Goal: Browse casually: Explore the website without a specific task or goal

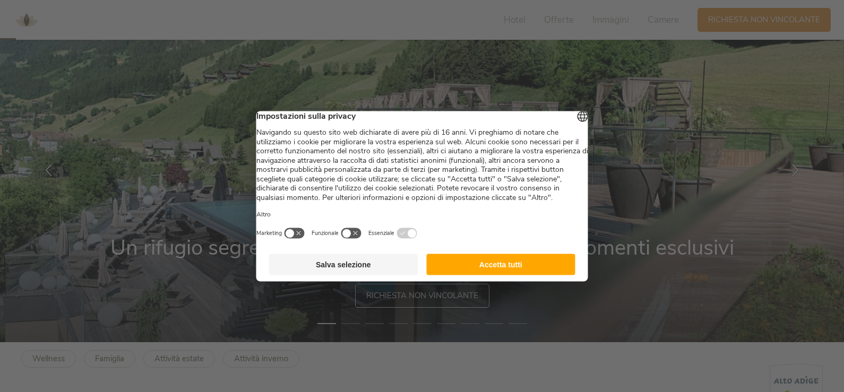
click at [491, 275] on button "Accetta tutti" at bounding box center [500, 264] width 149 height 21
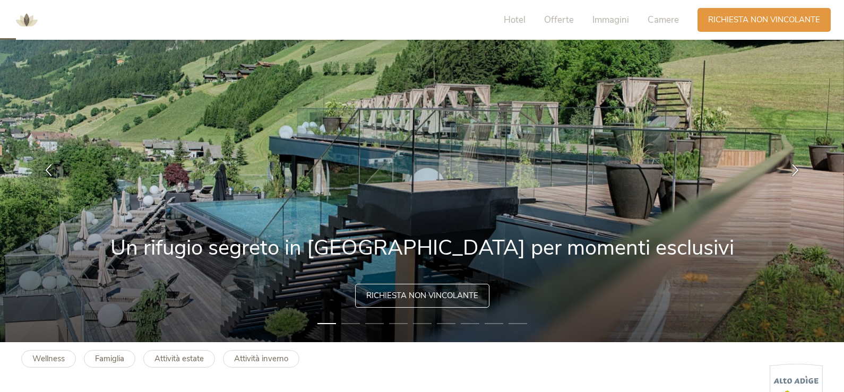
click at [345, 325] on li "2" at bounding box center [350, 323] width 19 height 11
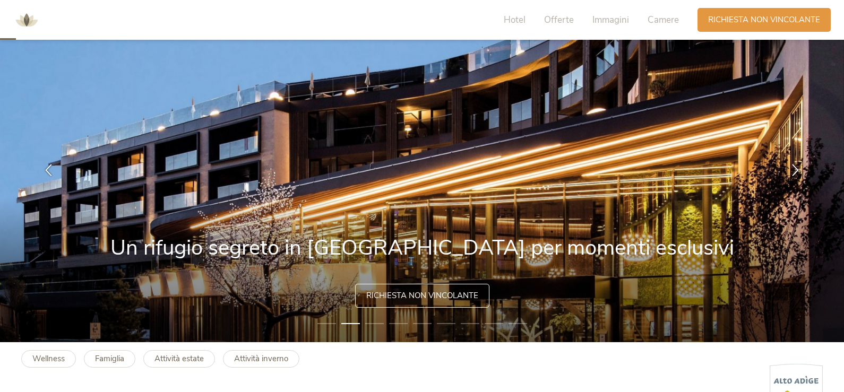
click at [378, 324] on li "3" at bounding box center [374, 323] width 19 height 11
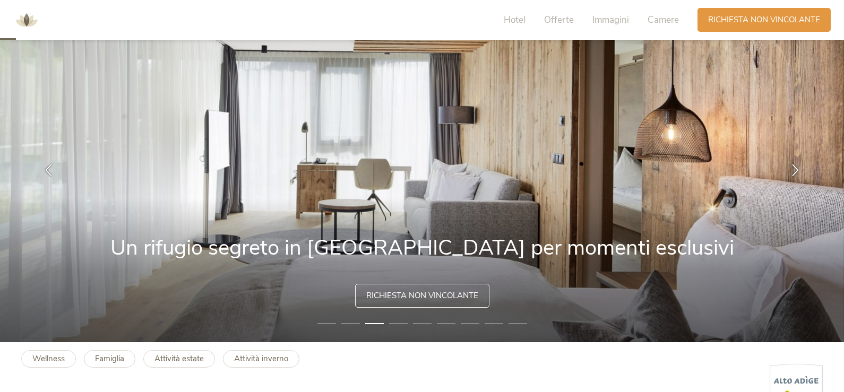
click at [404, 326] on li "4" at bounding box center [398, 323] width 19 height 11
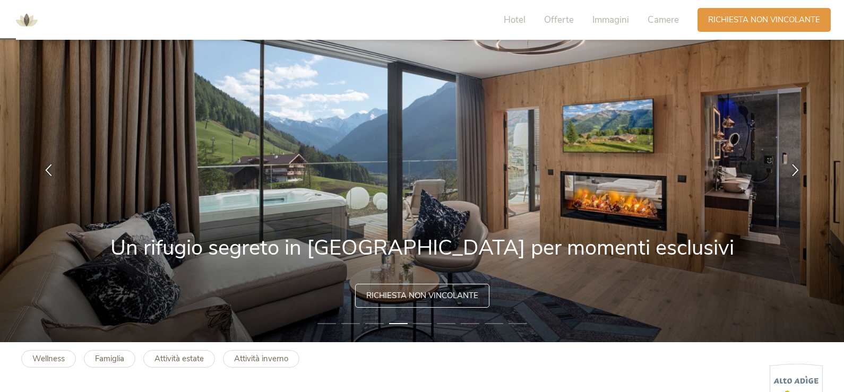
click at [431, 323] on li "5" at bounding box center [422, 323] width 19 height 11
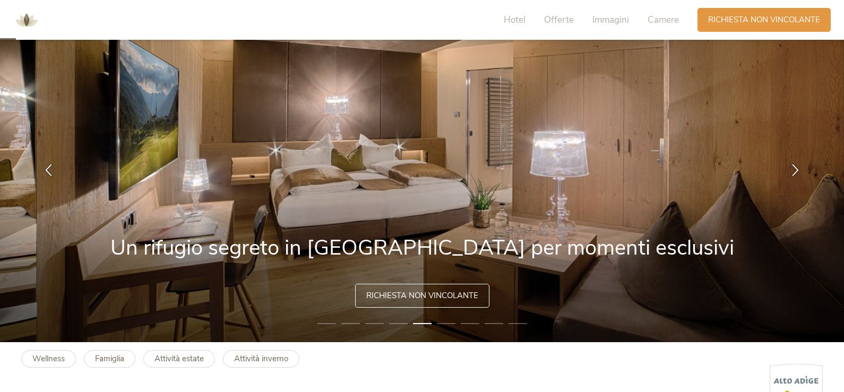
click at [438, 325] on li "6" at bounding box center [446, 323] width 19 height 11
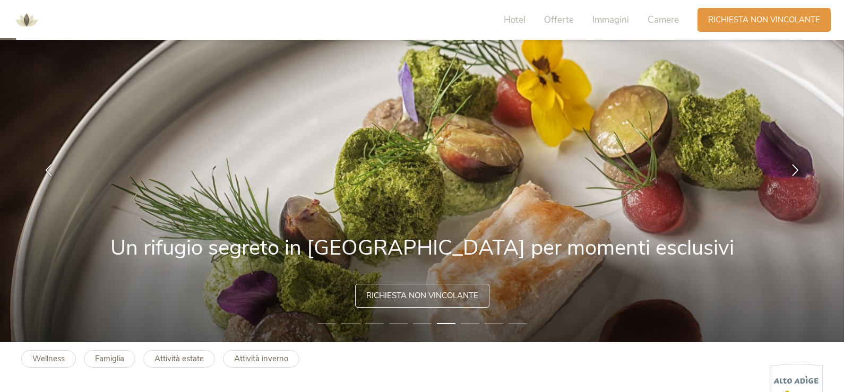
click at [475, 326] on li "7" at bounding box center [470, 323] width 19 height 11
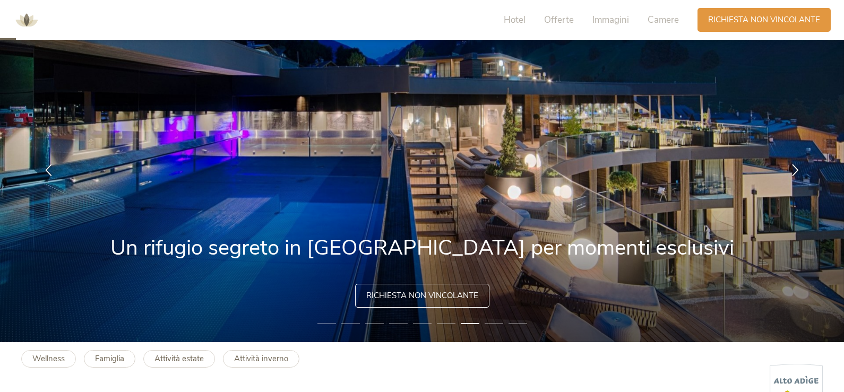
click at [494, 323] on li "8" at bounding box center [493, 323] width 19 height 11
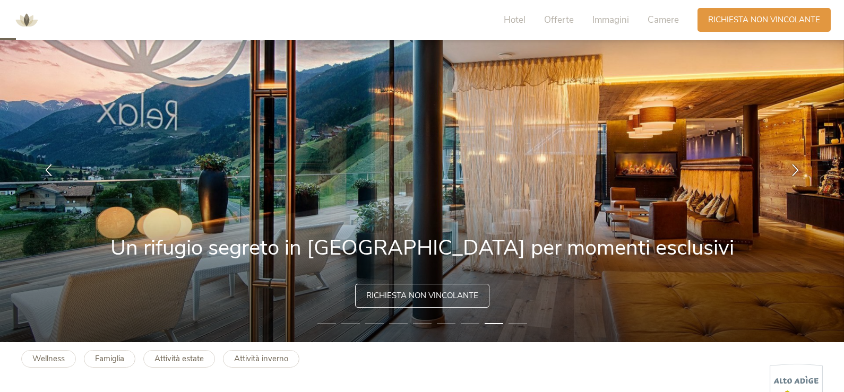
click at [524, 324] on li "9" at bounding box center [517, 323] width 19 height 11
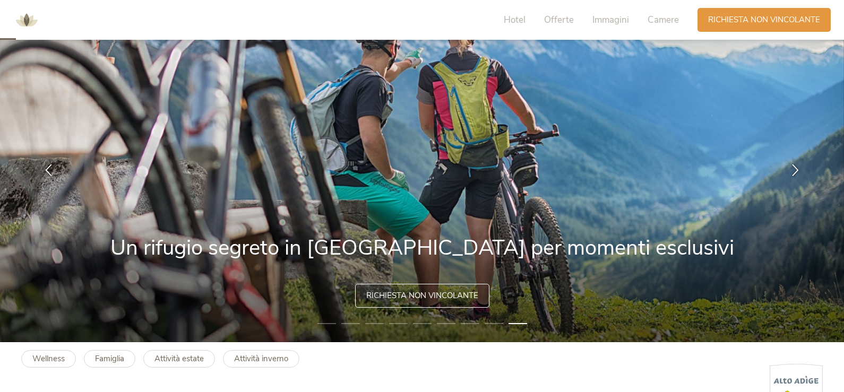
click at [323, 317] on img at bounding box center [422, 169] width 844 height 345
click at [325, 323] on li "1" at bounding box center [326, 323] width 19 height 11
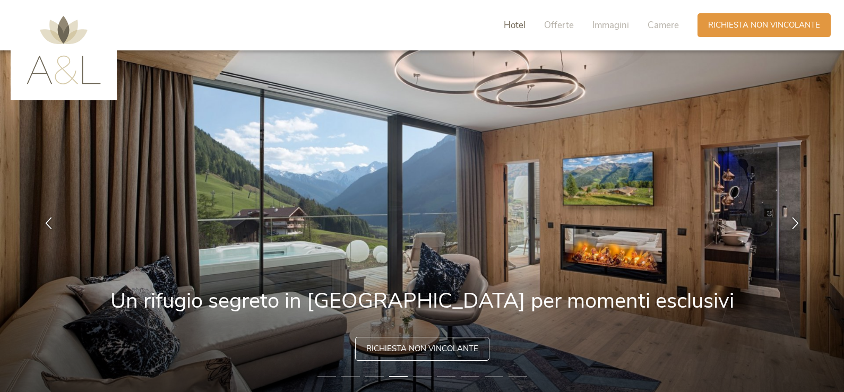
click at [513, 25] on span "Hotel" at bounding box center [515, 25] width 22 height 12
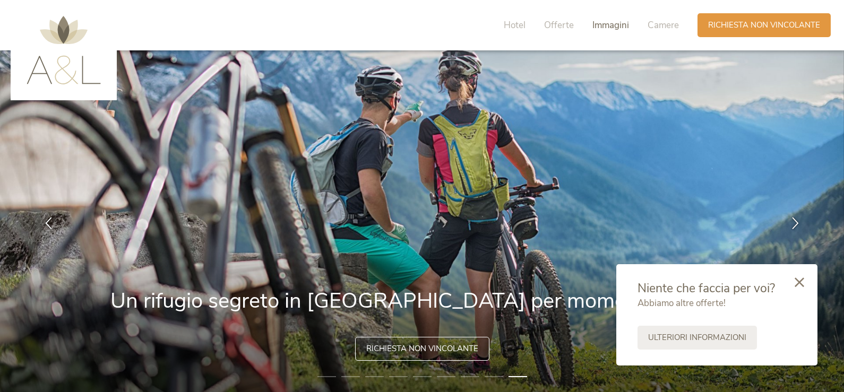
click at [622, 26] on span "Immagini" at bounding box center [610, 25] width 37 height 12
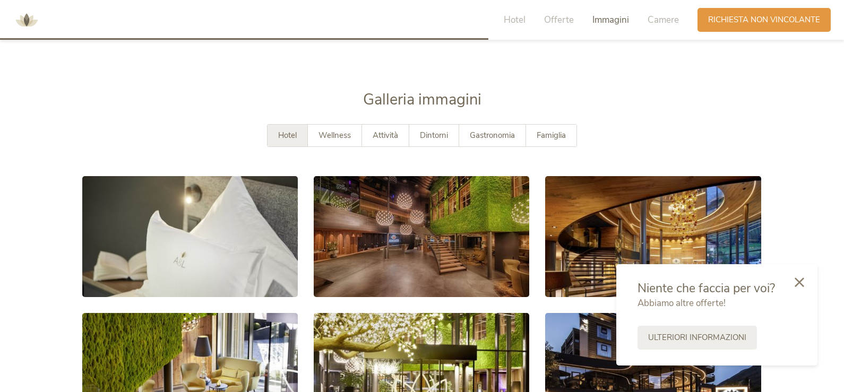
scroll to position [1852, 0]
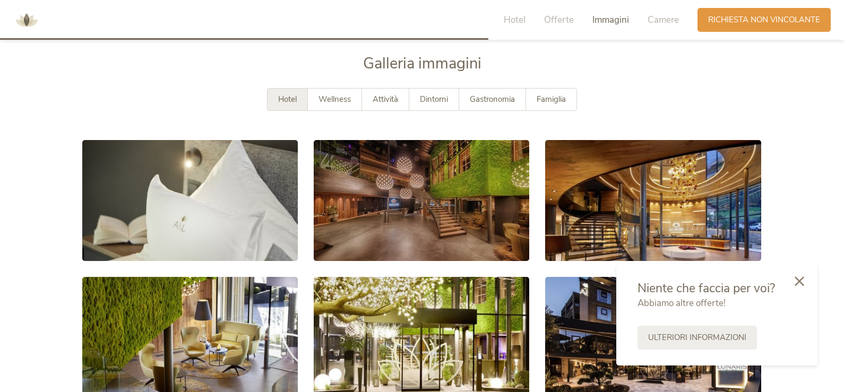
click at [798, 280] on icon at bounding box center [799, 281] width 10 height 10
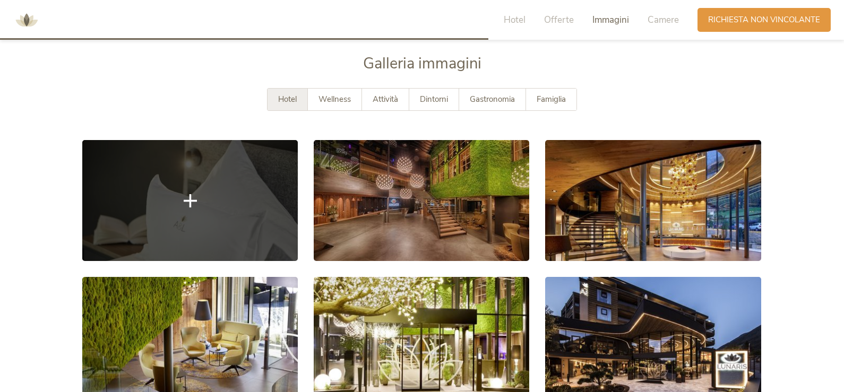
click at [189, 202] on icon at bounding box center [190, 200] width 13 height 13
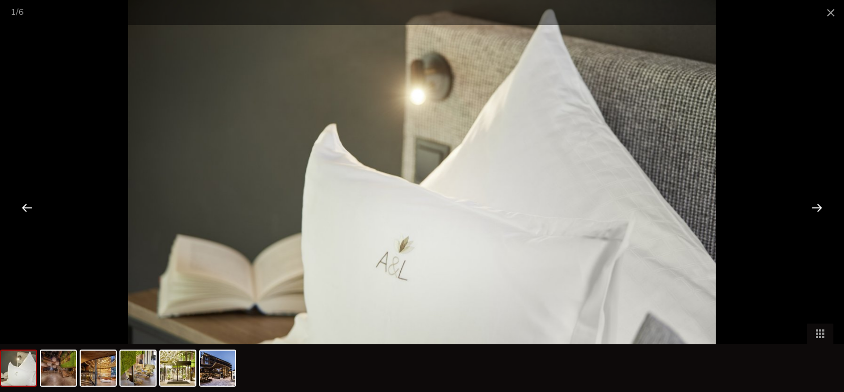
click at [814, 206] on div at bounding box center [816, 207] width 33 height 33
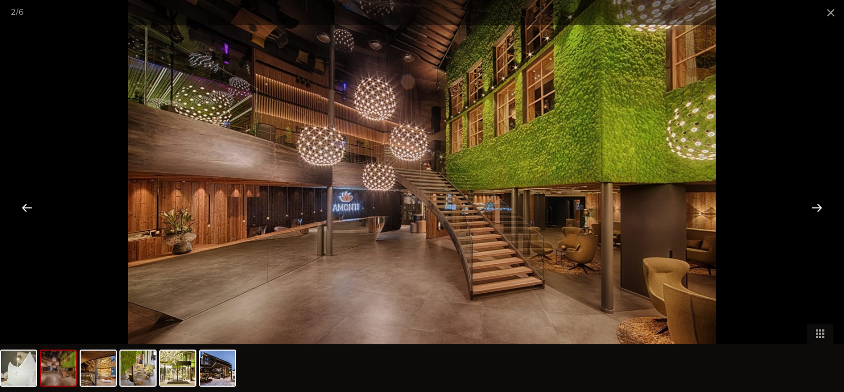
click at [814, 206] on div at bounding box center [816, 207] width 33 height 33
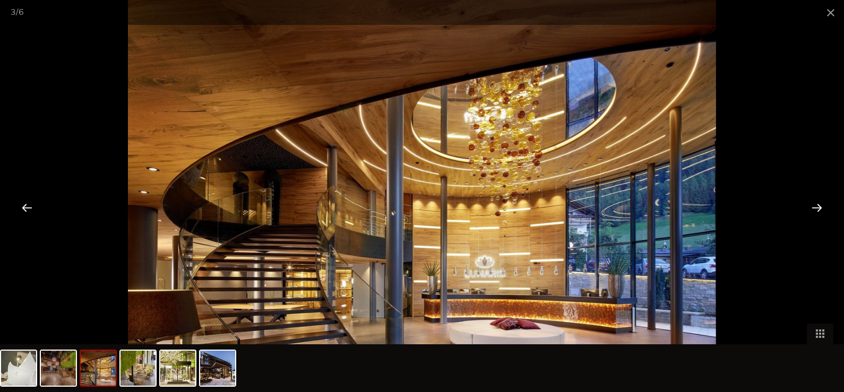
click at [814, 206] on div at bounding box center [816, 207] width 33 height 33
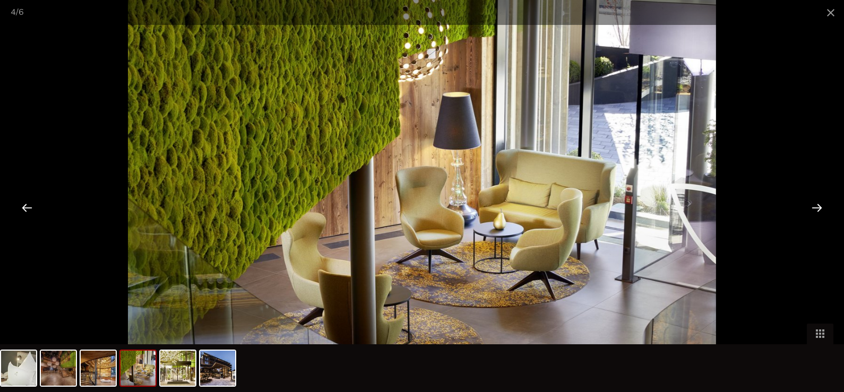
click at [814, 206] on div at bounding box center [816, 207] width 33 height 33
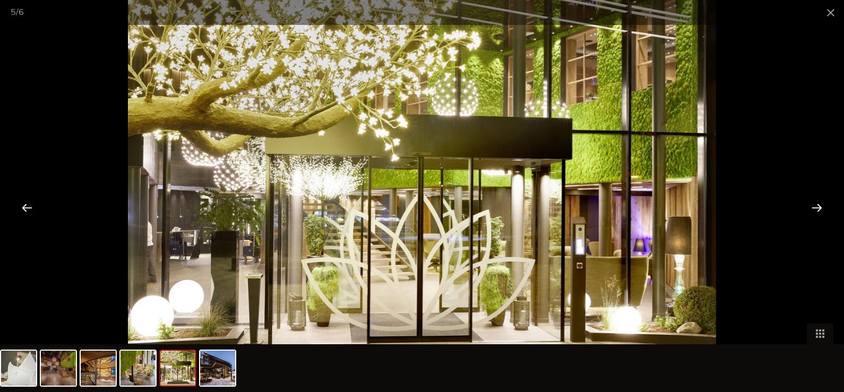
click at [814, 206] on div at bounding box center [816, 207] width 33 height 33
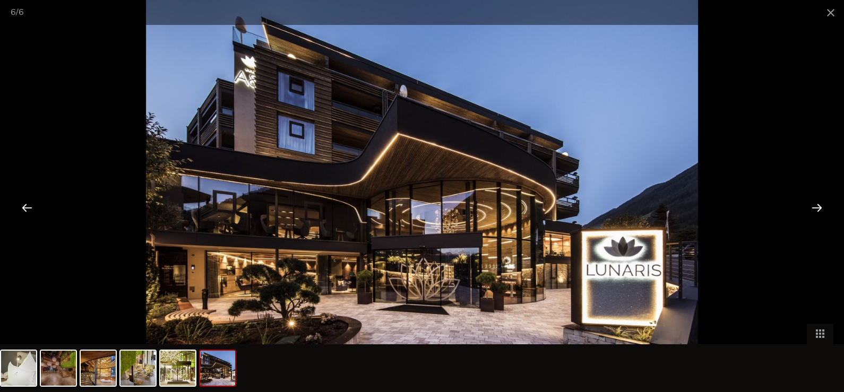
click at [814, 206] on div at bounding box center [816, 207] width 33 height 33
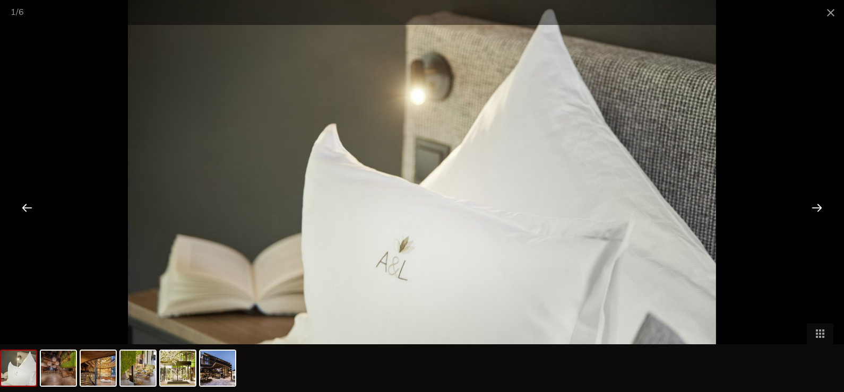
click at [814, 206] on div at bounding box center [816, 207] width 33 height 33
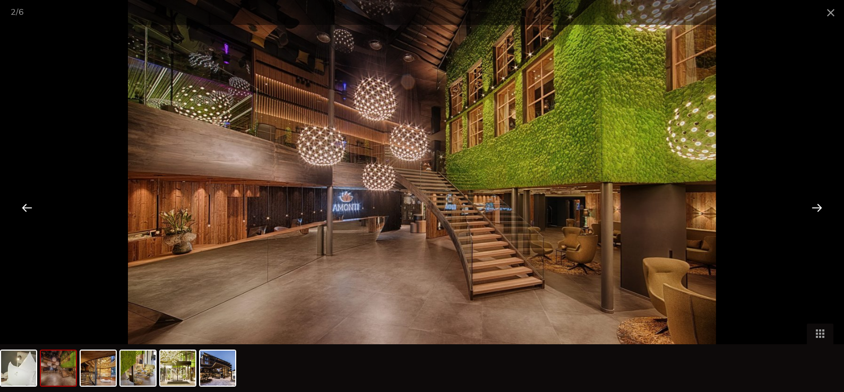
click at [814, 206] on div at bounding box center [816, 207] width 33 height 33
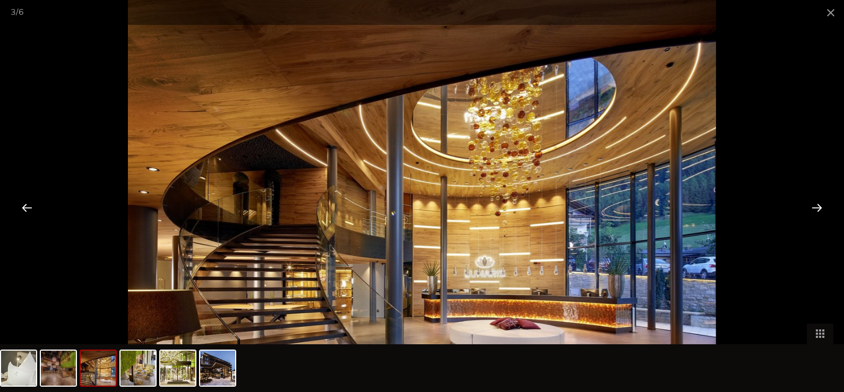
click at [814, 206] on div at bounding box center [816, 207] width 33 height 33
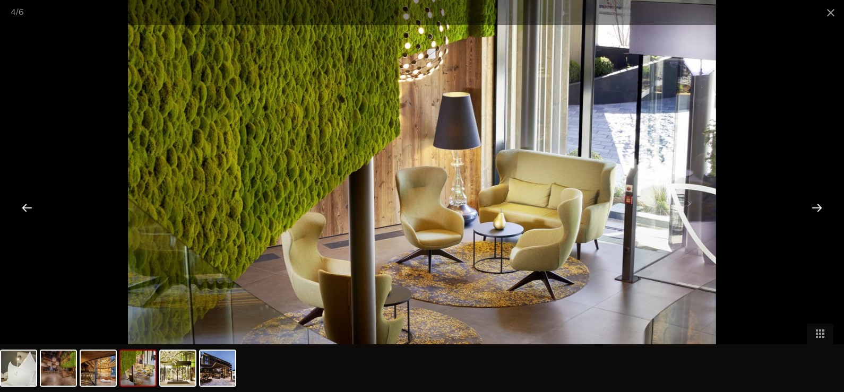
click at [814, 206] on div at bounding box center [816, 207] width 33 height 33
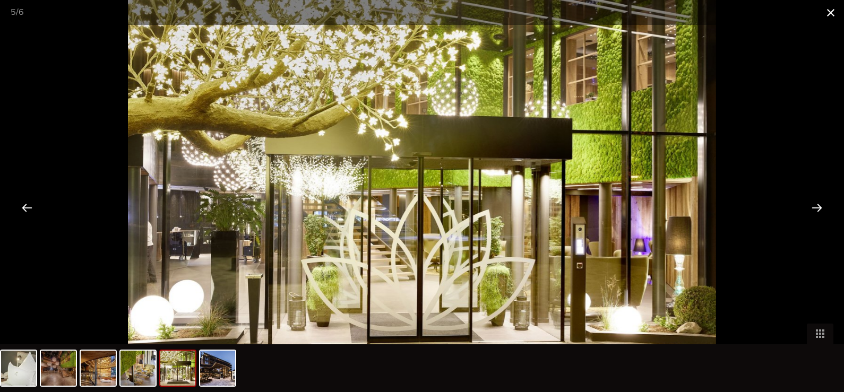
click at [829, 12] on span at bounding box center [830, 12] width 27 height 25
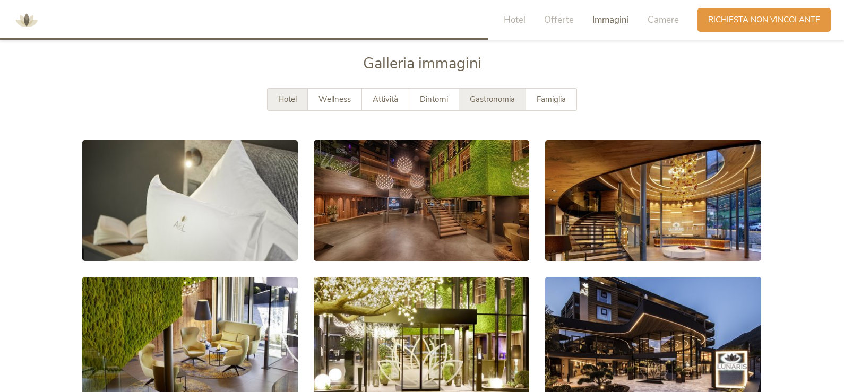
click at [477, 100] on span "Gastronomia" at bounding box center [492, 99] width 45 height 11
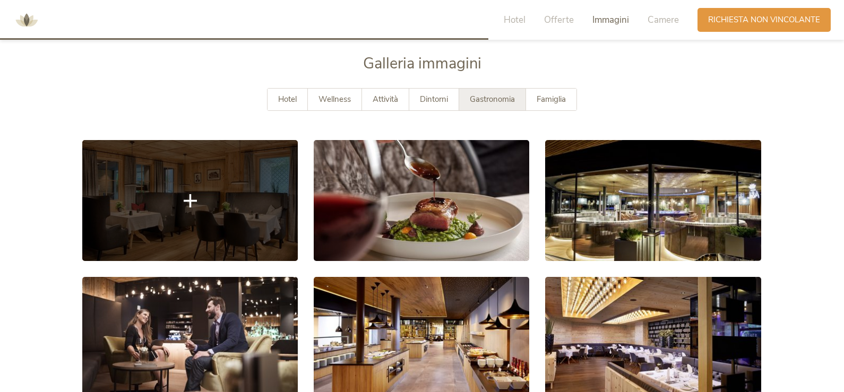
click at [259, 202] on link at bounding box center [189, 200] width 215 height 121
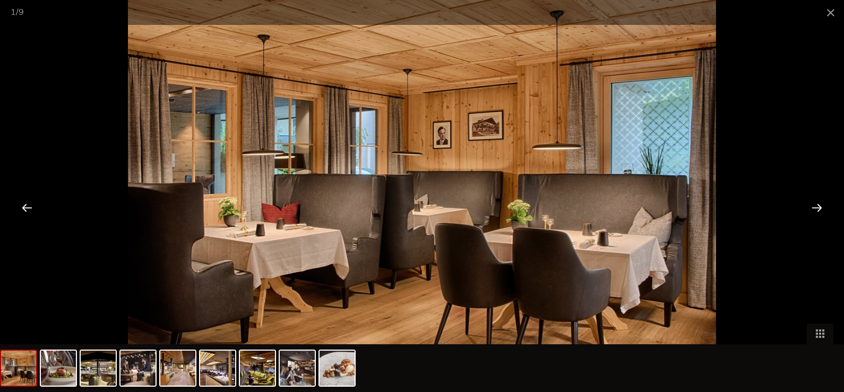
click at [819, 207] on div at bounding box center [816, 207] width 33 height 33
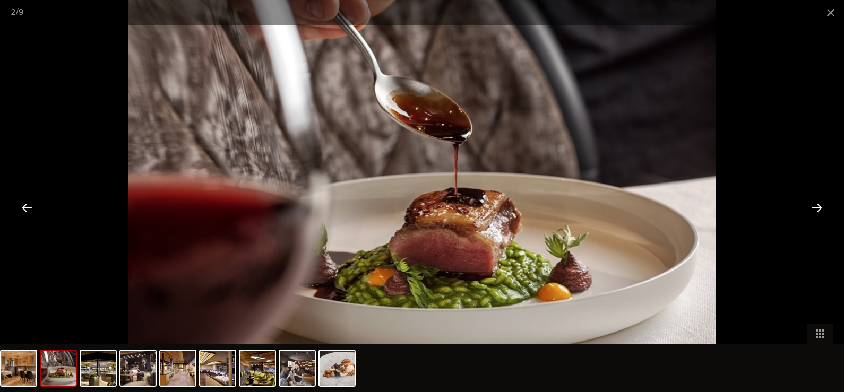
click at [819, 207] on div at bounding box center [816, 207] width 33 height 33
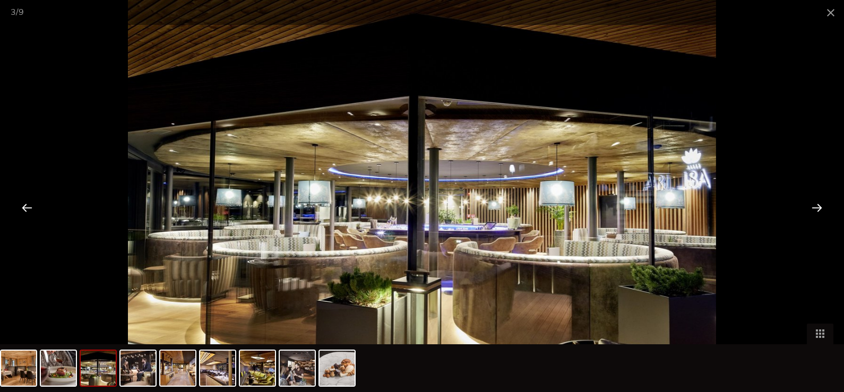
click at [819, 207] on div at bounding box center [816, 207] width 33 height 33
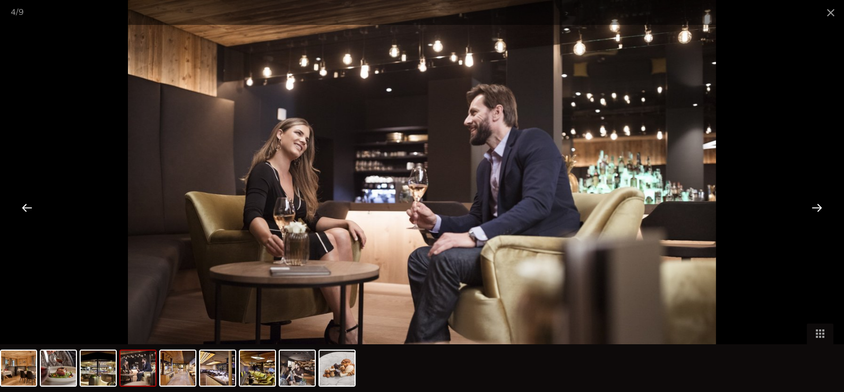
click at [819, 207] on div at bounding box center [816, 207] width 33 height 33
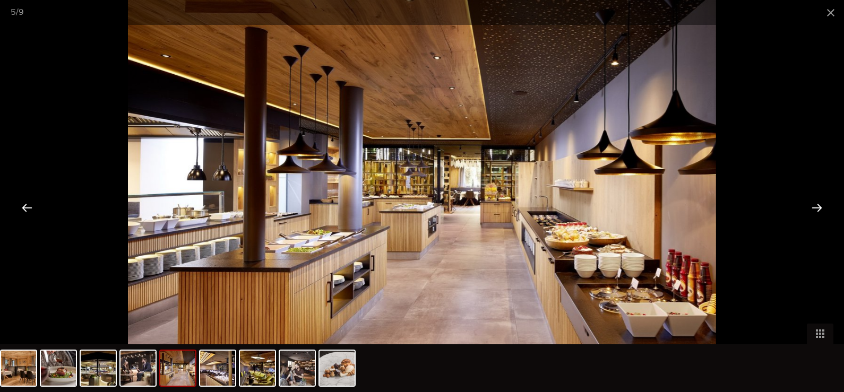
click at [819, 207] on div at bounding box center [816, 207] width 33 height 33
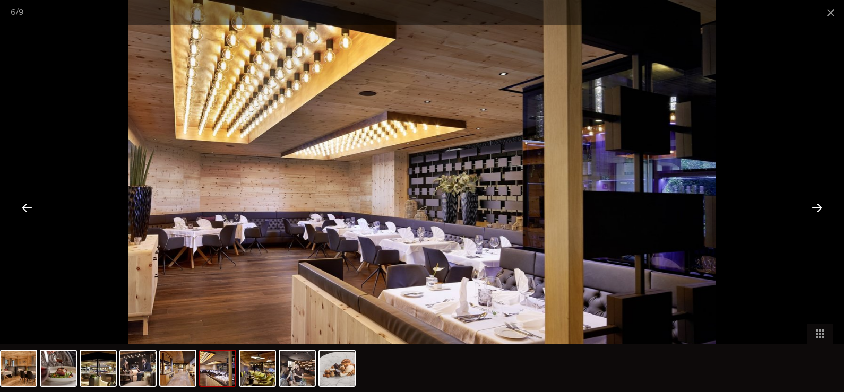
click at [819, 207] on div at bounding box center [816, 207] width 33 height 33
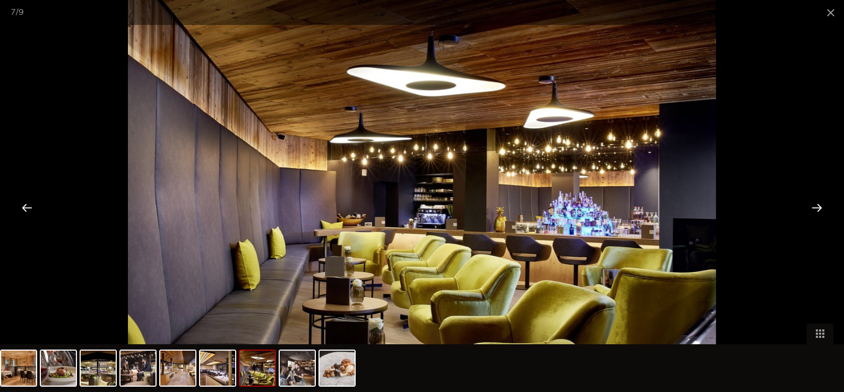
click at [819, 207] on div at bounding box center [816, 207] width 33 height 33
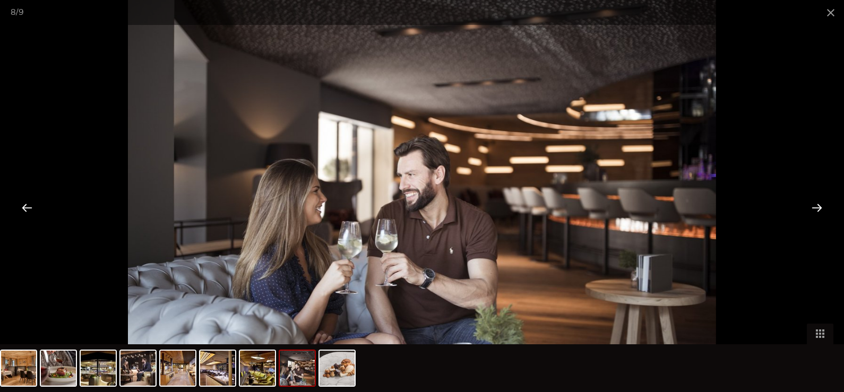
click at [819, 207] on div at bounding box center [816, 207] width 33 height 33
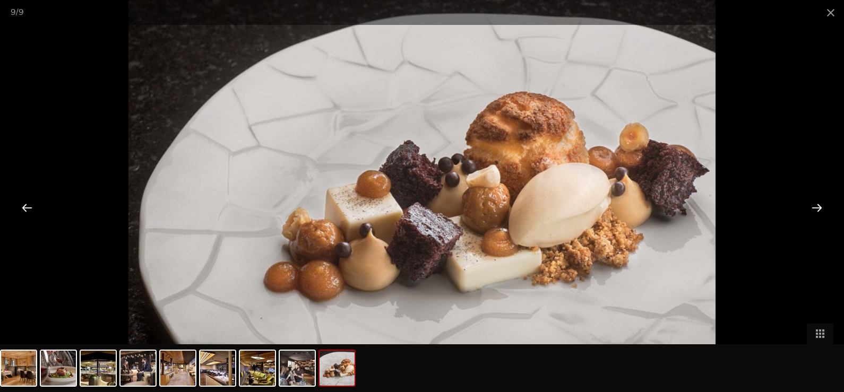
click at [819, 207] on div at bounding box center [816, 207] width 33 height 33
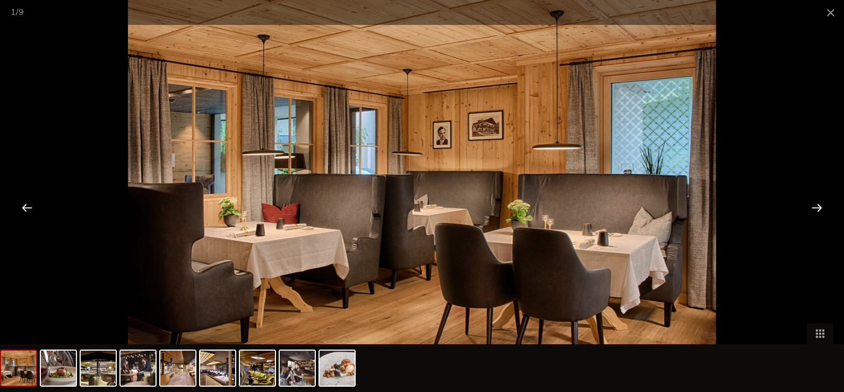
click at [819, 207] on div at bounding box center [816, 207] width 33 height 33
